Goal: Book appointment/travel/reservation

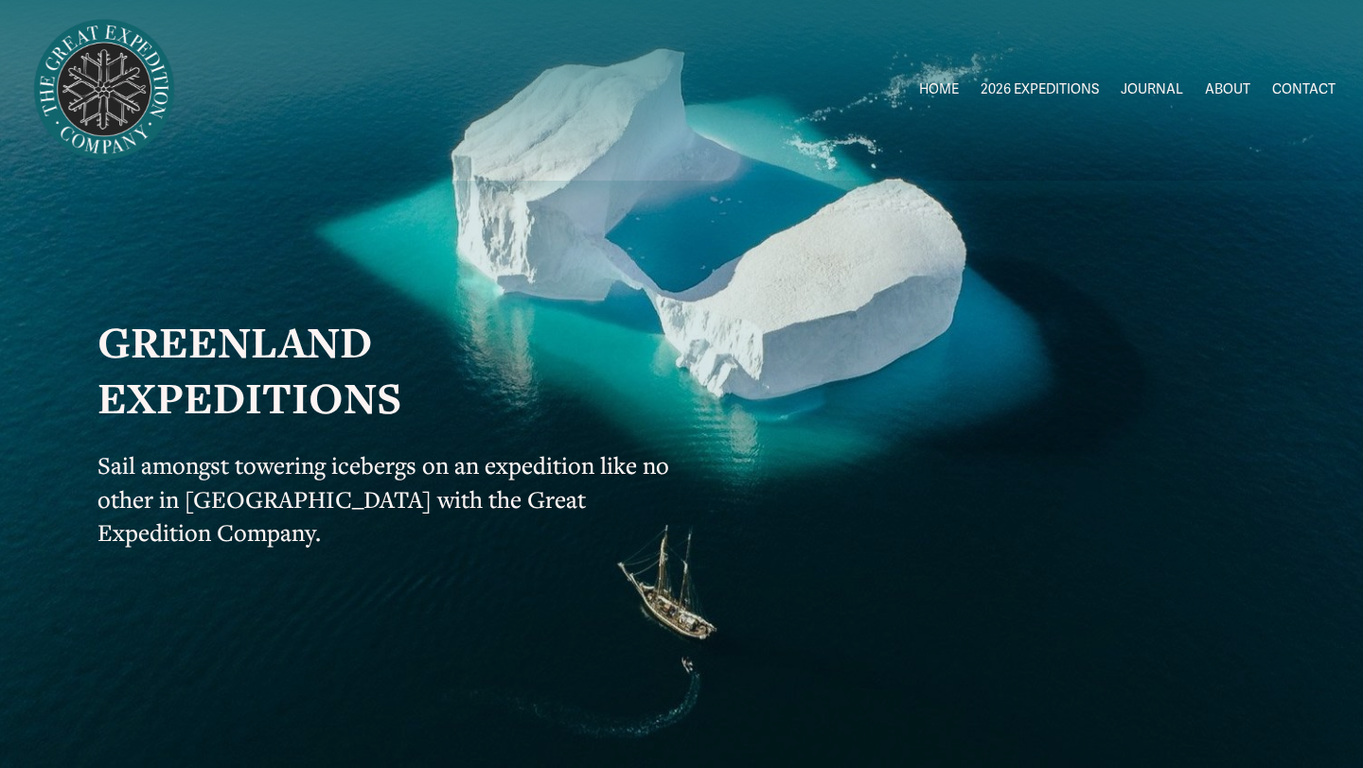
click at [999, 89] on span "2026 EXPEDITIONS" at bounding box center [1039, 90] width 118 height 25
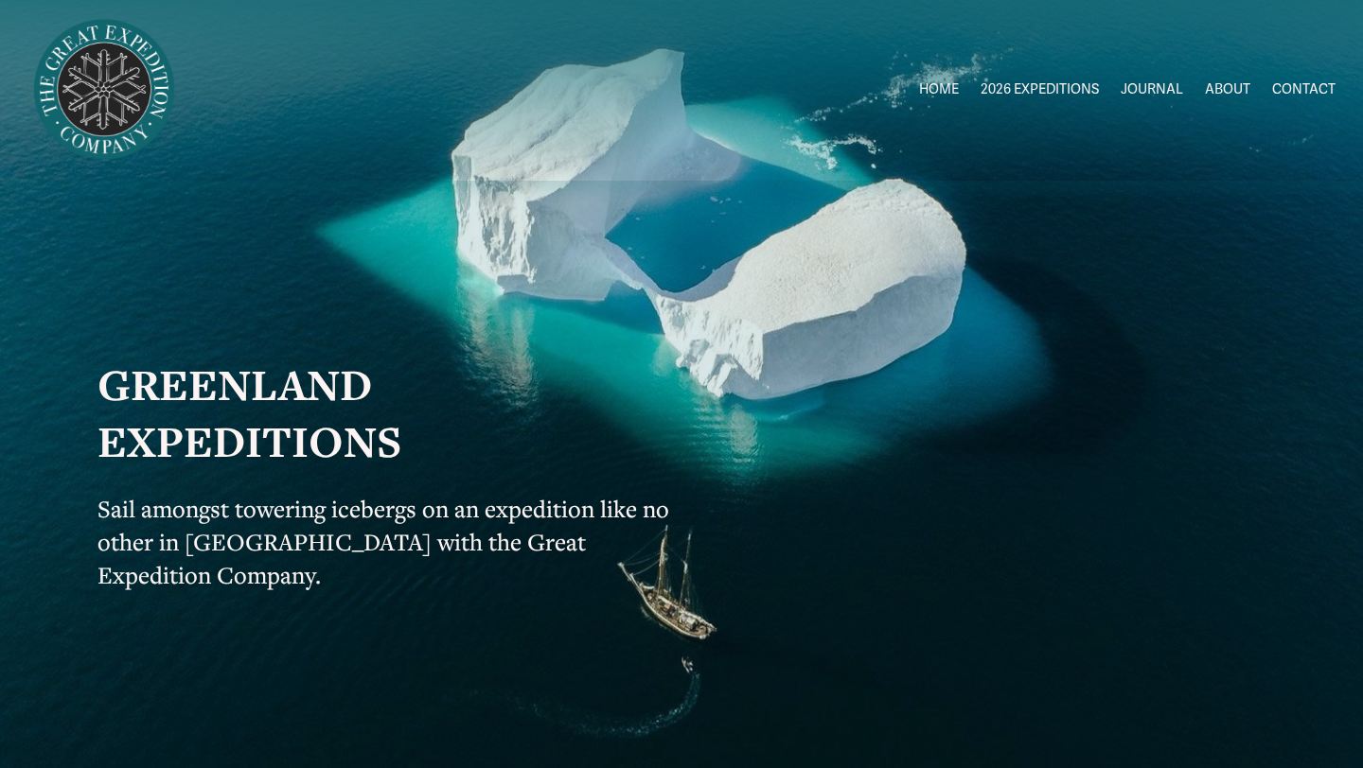
click at [1019, 93] on span "2026 EXPEDITIONS" at bounding box center [1039, 90] width 118 height 25
click at [0, 0] on span "Greenland AUG-SEPT" at bounding box center [0, 0] width 0 height 0
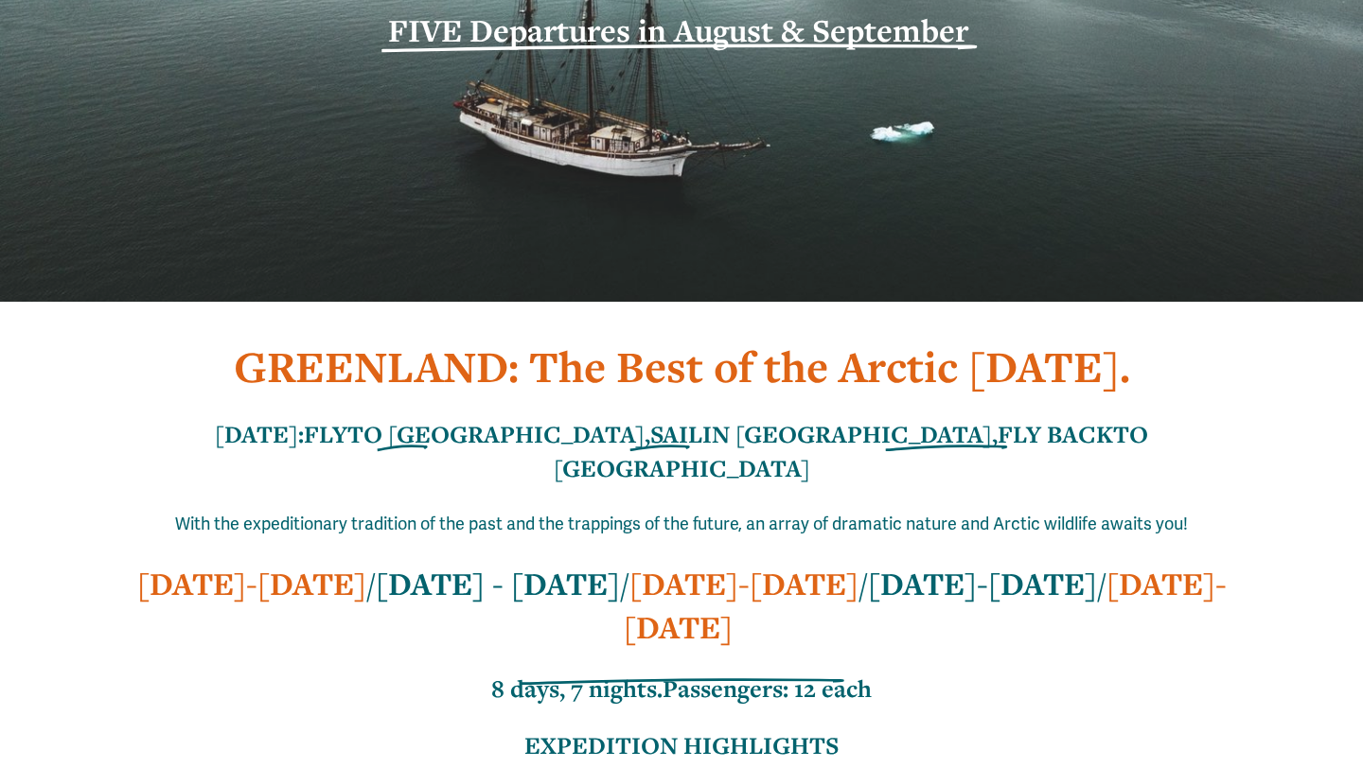
scroll to position [402, 0]
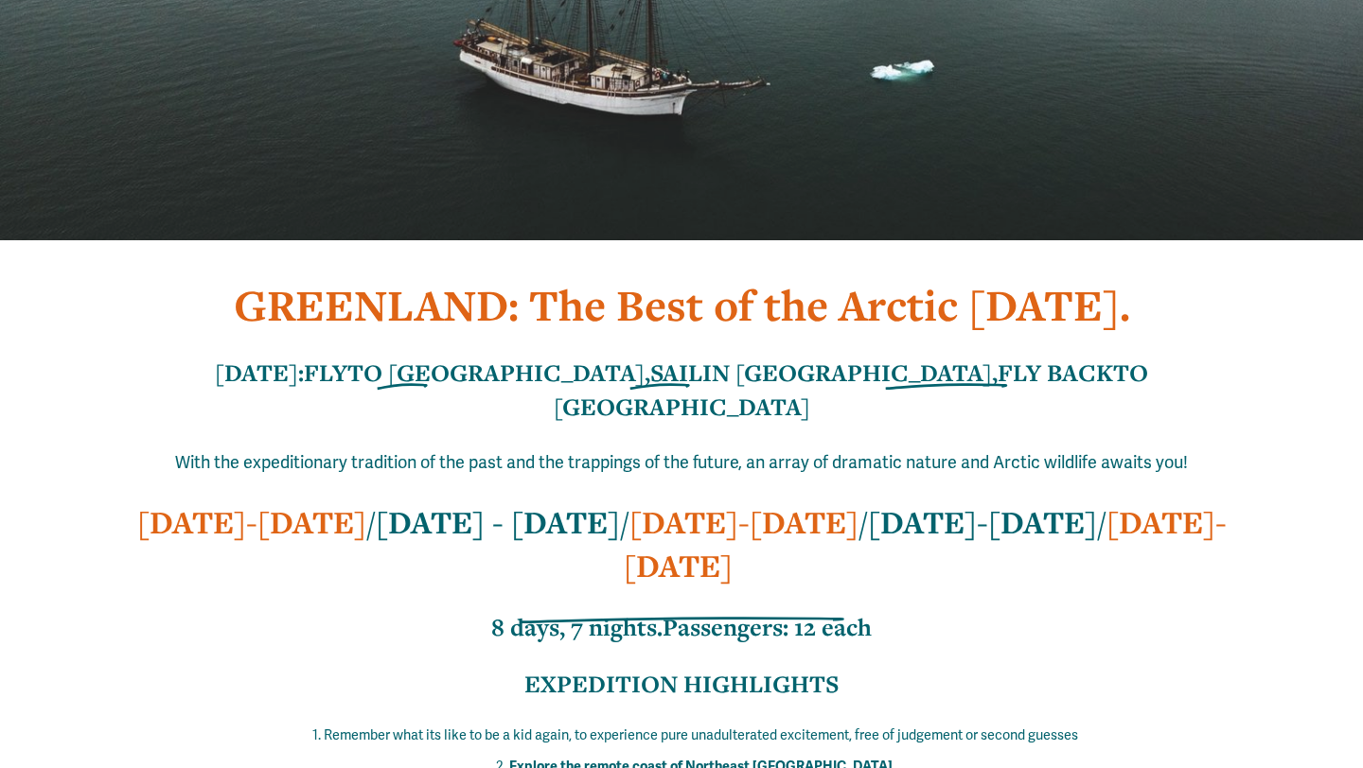
click at [882, 502] on strong "[DATE]-[DATE]" at bounding box center [982, 523] width 229 height 42
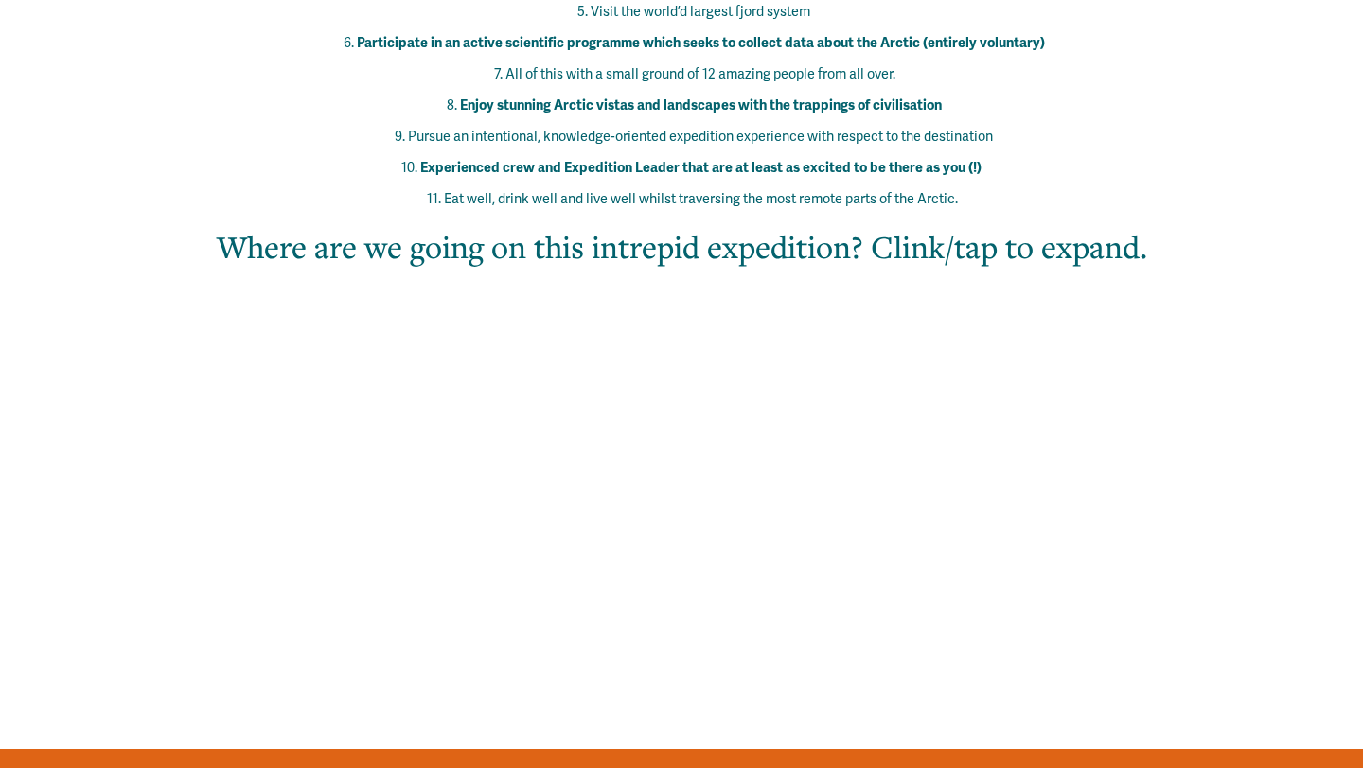
scroll to position [1270, 0]
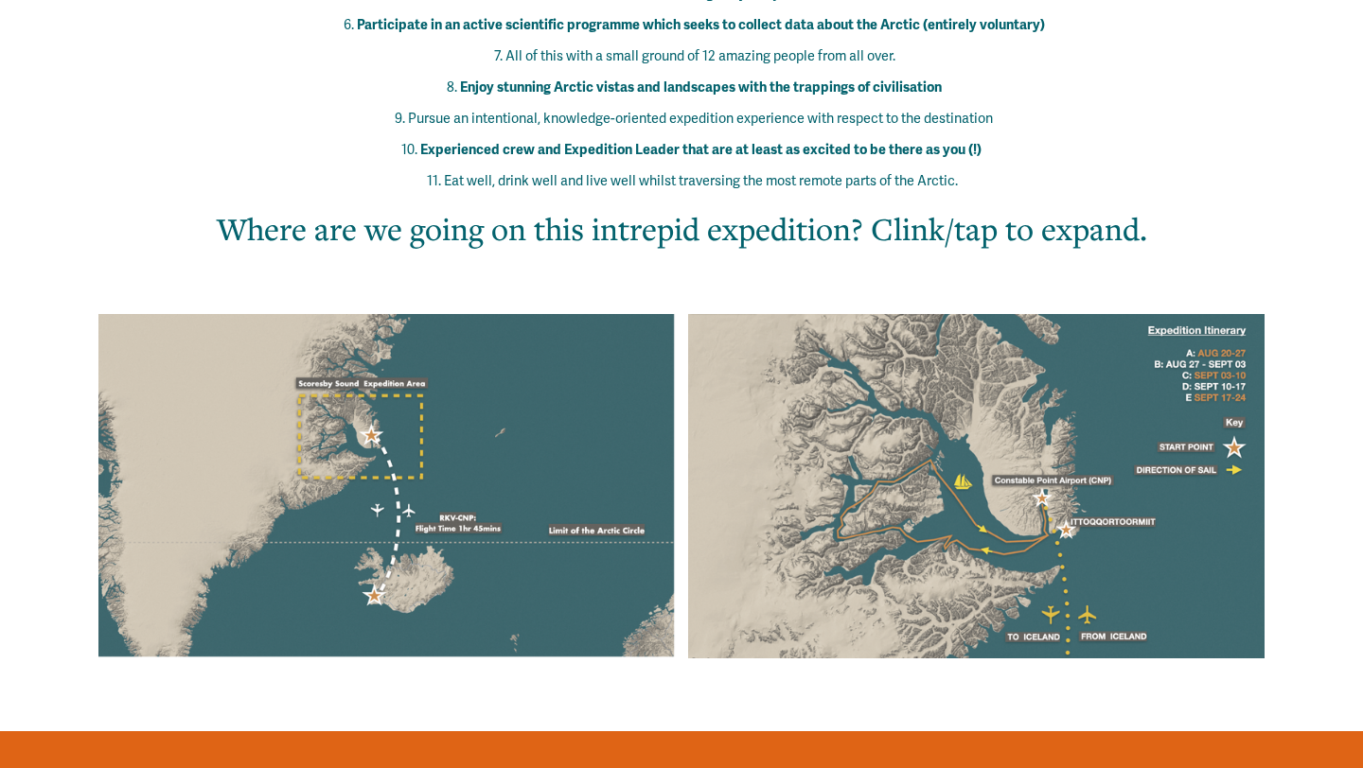
click at [1025, 207] on h2 "Where are we going on this intrepid expedition? Clink/tap to expand." at bounding box center [682, 228] width 1070 height 43
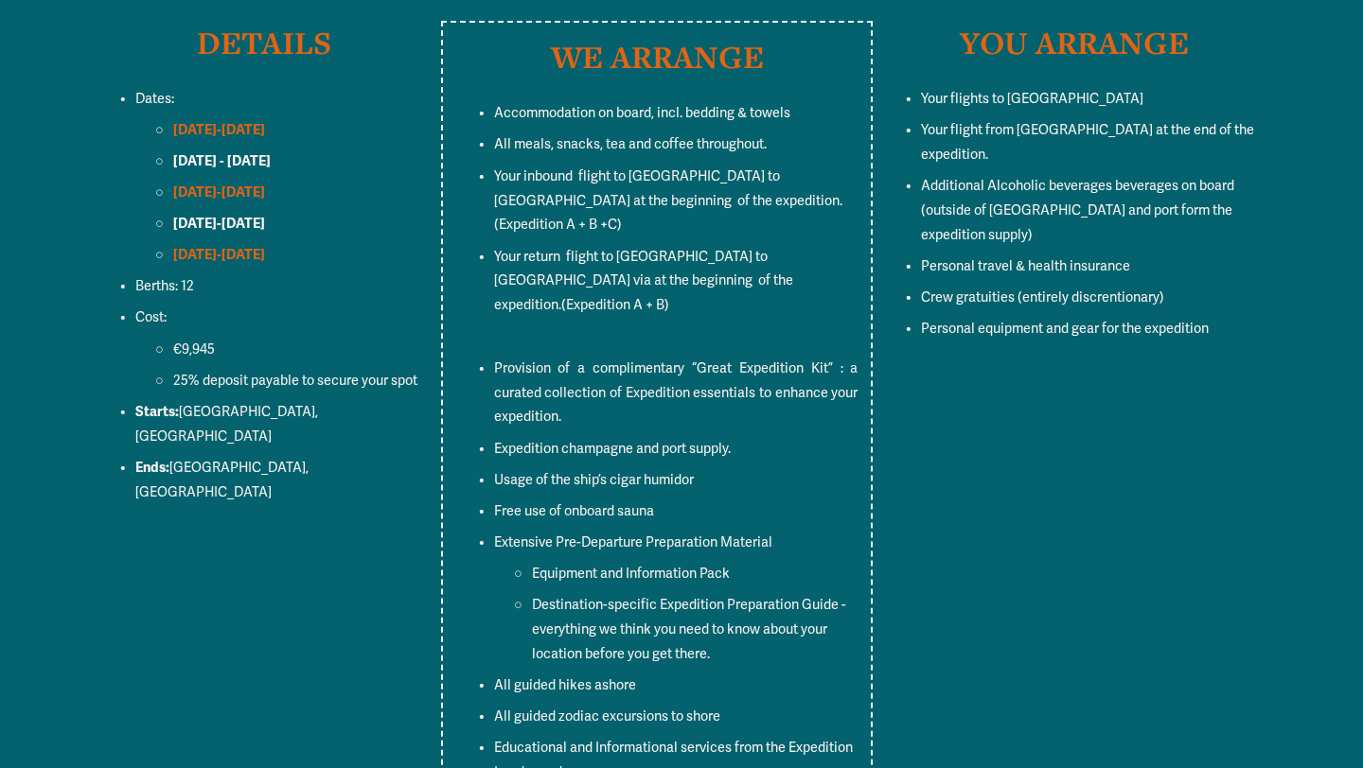
scroll to position [7298, 0]
